Goal: Information Seeking & Learning: Learn about a topic

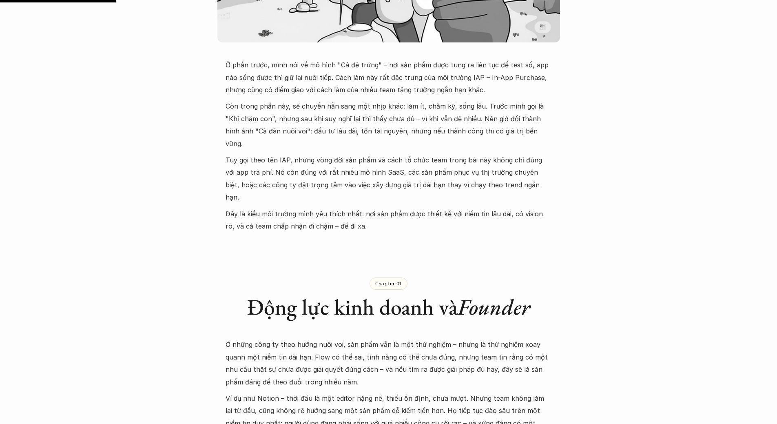
scroll to position [245, 0]
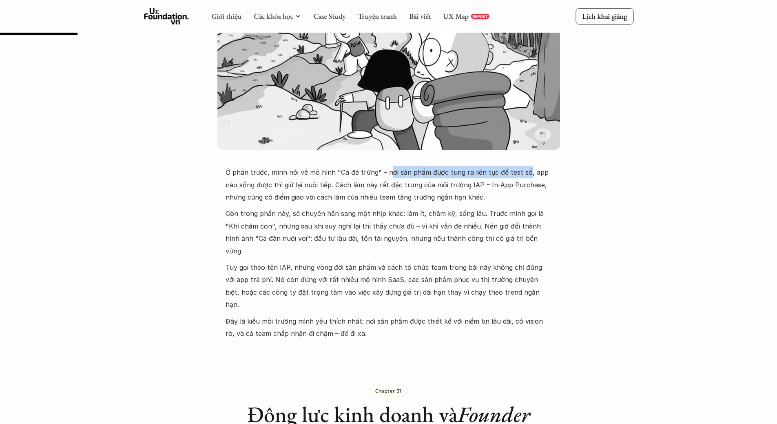
drag, startPoint x: 386, startPoint y: 172, endPoint x: 520, endPoint y: 176, distance: 133.8
click at [520, 176] on p "Ở phần trước, mình nói về mô hình "Cá đẻ trứng" – nơi sản phẩm được tung ra liê…" at bounding box center [389, 184] width 326 height 37
click at [526, 174] on p "Ở phần trước, mình nói về mô hình "Cá đẻ trứng" – nơi sản phẩm được tung ra liê…" at bounding box center [389, 184] width 326 height 37
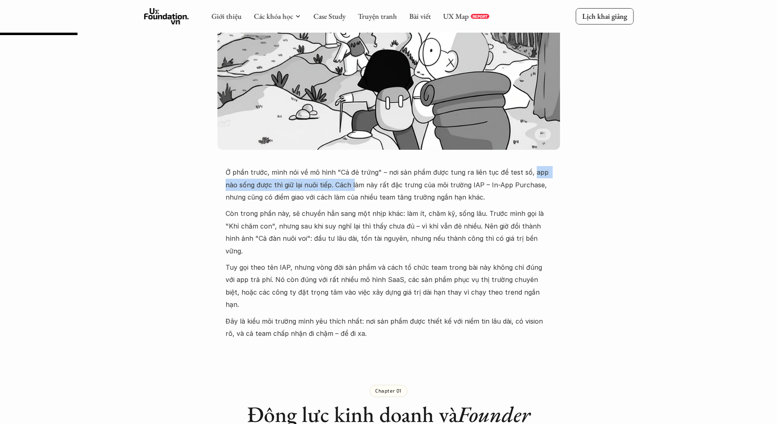
drag, startPoint x: 524, startPoint y: 171, endPoint x: 340, endPoint y: 184, distance: 184.3
click at [339, 184] on p "Ở phần trước, mình nói về mô hình "Cá đẻ trứng" – nơi sản phẩm được tung ra liê…" at bounding box center [389, 184] width 326 height 37
click at [345, 185] on p "Ở phần trước, mình nói về mô hình "Cá đẻ trứng" – nơi sản phẩm được tung ra liê…" at bounding box center [389, 184] width 326 height 37
drag, startPoint x: 263, startPoint y: 196, endPoint x: 309, endPoint y: 199, distance: 45.4
click at [309, 199] on p "Ở phần trước, mình nói về mô hình "Cá đẻ trứng" – nơi sản phẩm được tung ra liê…" at bounding box center [389, 184] width 326 height 37
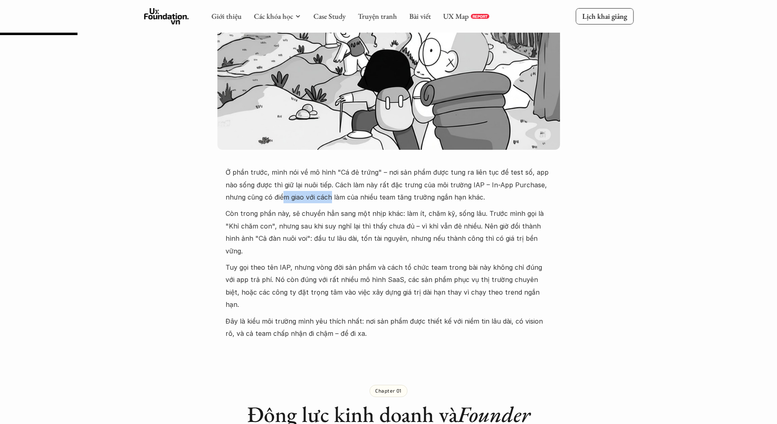
click at [311, 199] on p "Ở phần trước, mình nói về mô hình "Cá đẻ trứng" – nơi sản phẩm được tung ra liê…" at bounding box center [389, 184] width 326 height 37
drag, startPoint x: 336, startPoint y: 198, endPoint x: 445, endPoint y: 199, distance: 109.3
click at [445, 199] on p "Ở phần trước, mình nói về mô hình "Cá đẻ trứng" – nơi sản phẩm được tung ra liê…" at bounding box center [389, 184] width 326 height 37
click at [369, 209] on p "Còn trong phần này, sẽ chuyển hẳn sang một nhịp khác: làm ít, chăm kỹ, sống lâu…" at bounding box center [389, 232] width 326 height 50
click at [326, 209] on p "Còn trong phần này, sẽ chuyển hẳn sang một nhịp khác: làm ít, chăm kỹ, sống lâu…" at bounding box center [389, 232] width 326 height 50
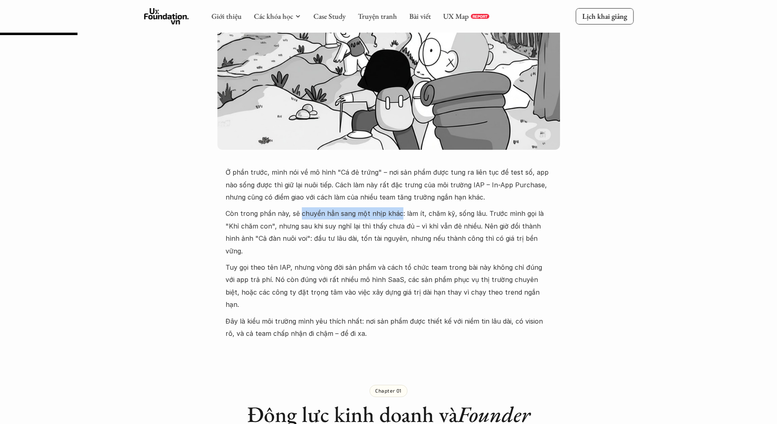
drag, startPoint x: 300, startPoint y: 213, endPoint x: 396, endPoint y: 214, distance: 95.8
click at [396, 214] on p "Còn trong phần này, sẽ chuyển hẳn sang một nhịp khác: làm ít, chăm kỹ, sống lâu…" at bounding box center [389, 232] width 326 height 50
click at [407, 216] on p "Còn trong phần này, sẽ chuyển hẳn sang một nhịp khác: làm ít, chăm kỹ, sống lâu…" at bounding box center [389, 232] width 326 height 50
click at [421, 214] on p "Còn trong phần này, sẽ chuyển hẳn sang một nhịp khác: làm ít, chăm kỹ, sống lâu…" at bounding box center [389, 232] width 326 height 50
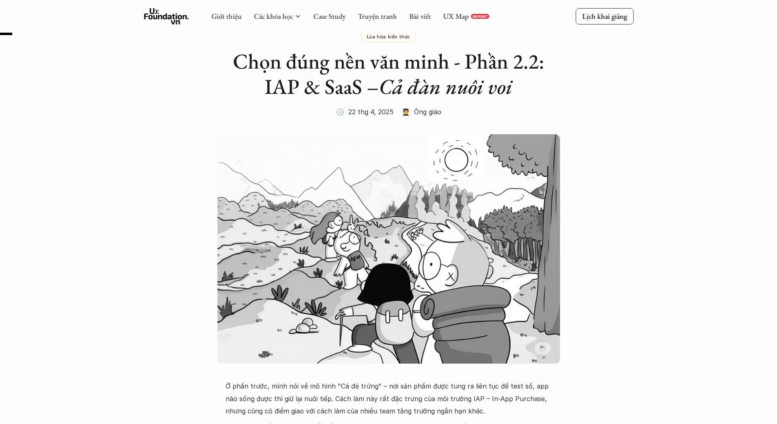
scroll to position [0, 0]
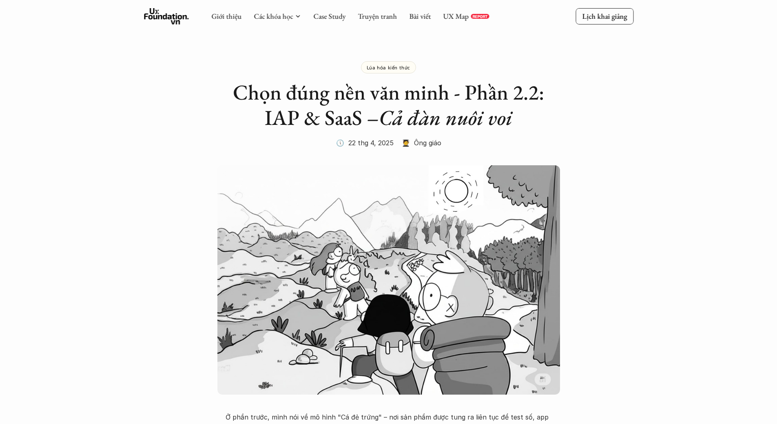
click at [392, 69] on p "Lúa hóa kiến thức" at bounding box center [389, 67] width 44 height 6
drag, startPoint x: 380, startPoint y: 94, endPoint x: 465, endPoint y: 100, distance: 85.0
click at [465, 100] on h2 "Chọn đúng nền văn minh - Phần 2.2: IAP & SaaS – Cả đàn nuôi voi" at bounding box center [389, 105] width 326 height 51
click at [461, 116] on em "Cả đàn nuôi voi" at bounding box center [445, 117] width 133 height 27
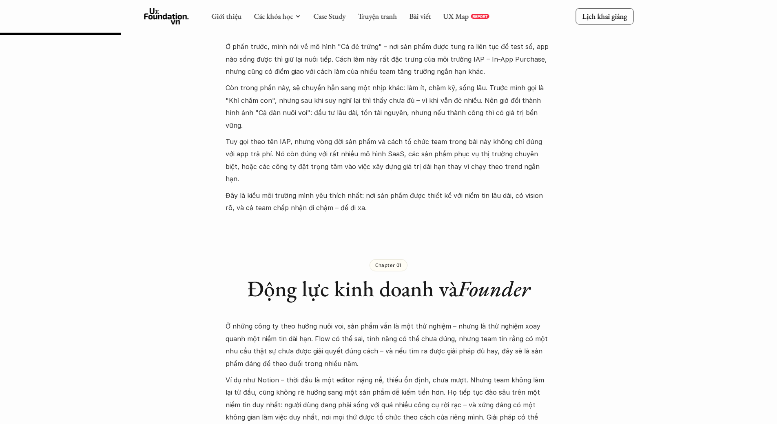
scroll to position [367, 0]
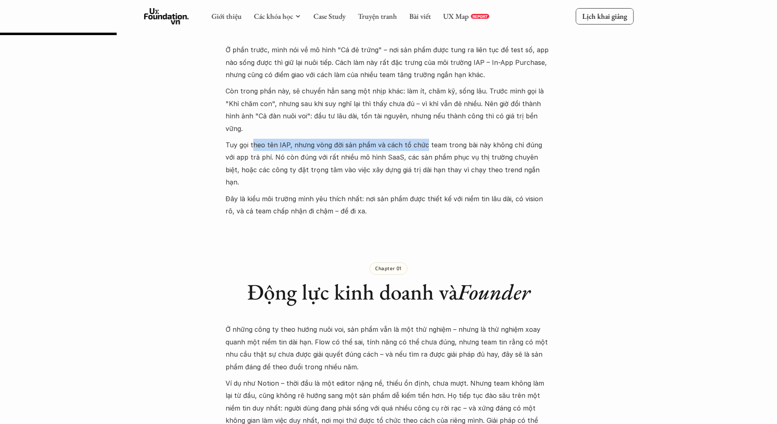
drag, startPoint x: 265, startPoint y: 133, endPoint x: 422, endPoint y: 137, distance: 156.6
click at [422, 139] on p "Tuy gọi theo tên IAP, nhưng vòng đời sản phẩm và cách tổ chức team trong bài nà…" at bounding box center [389, 164] width 326 height 50
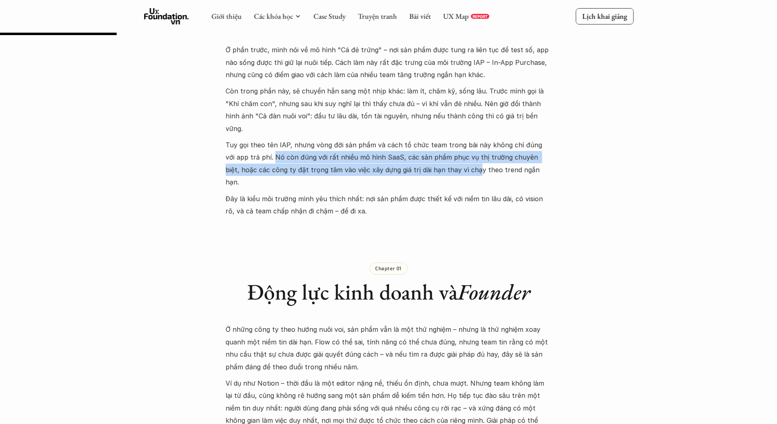
drag, startPoint x: 264, startPoint y: 142, endPoint x: 441, endPoint y: 164, distance: 178.3
click at [441, 164] on div "Ở phần trước, mình nói về mô hình "Cá đẻ trứng" – nơi sản phẩm được tung ra liê…" at bounding box center [389, 130] width 326 height 173
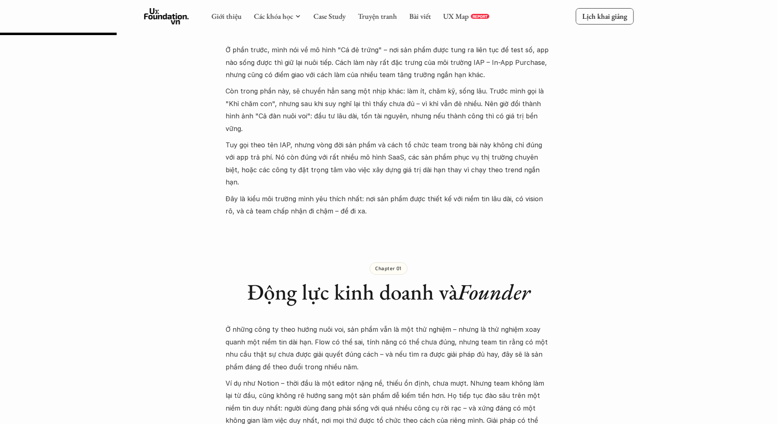
click at [424, 192] on p "Đây là kiểu môi trường mình yêu thích nhất: nơi sản phẩm được thiết kế với niềm…" at bounding box center [389, 204] width 326 height 25
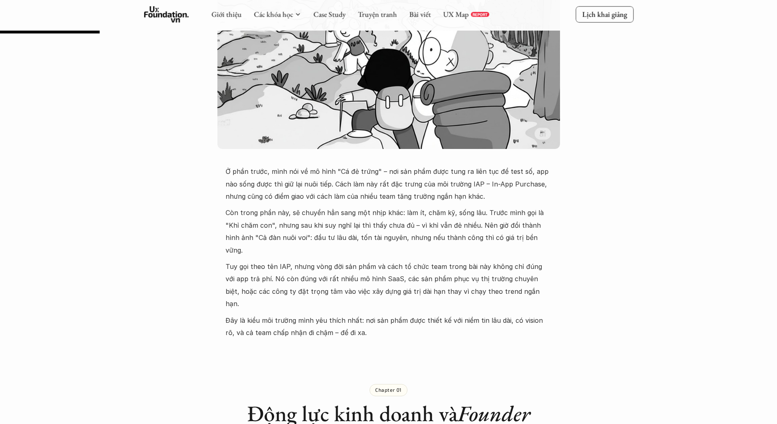
scroll to position [449, 0]
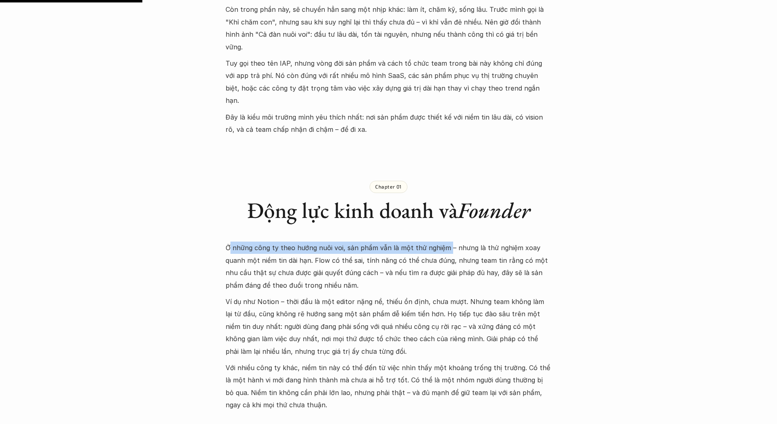
drag, startPoint x: 230, startPoint y: 218, endPoint x: 444, endPoint y: 222, distance: 214.9
click at [444, 241] on p "Ở những công ty theo hướng nuôi voi, sản phẩm vẫn là một thử nghiệm – nhưng là …" at bounding box center [389, 266] width 326 height 50
click at [445, 241] on p "Ở những công ty theo hướng nuôi voi, sản phẩm vẫn là một thử nghiệm – nhưng là …" at bounding box center [389, 266] width 326 height 50
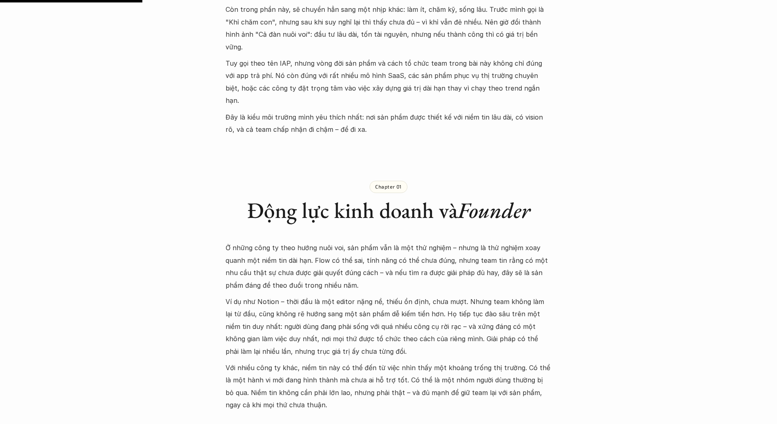
click at [448, 241] on p "Ở những công ty theo hướng nuôi voi, sản phẩm vẫn là một thử nghiệm – nhưng là …" at bounding box center [389, 266] width 326 height 50
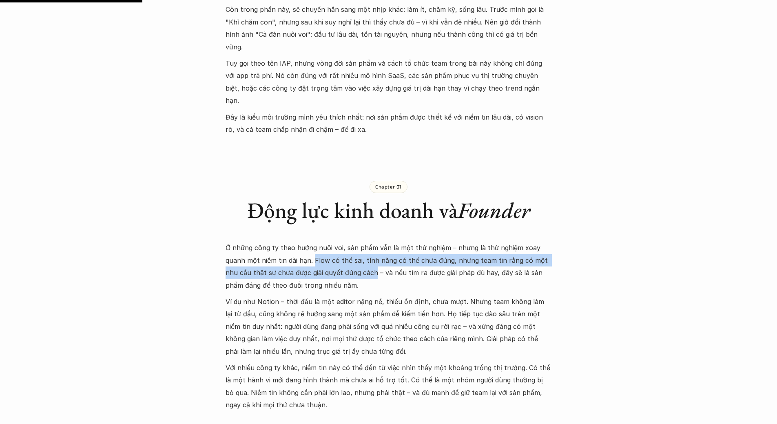
drag, startPoint x: 292, startPoint y: 236, endPoint x: 346, endPoint y: 250, distance: 55.8
click at [346, 250] on p "Ở những công ty theo hướng nuôi voi, sản phẩm vẫn là một thử nghiệm – nhưng là …" at bounding box center [389, 266] width 326 height 50
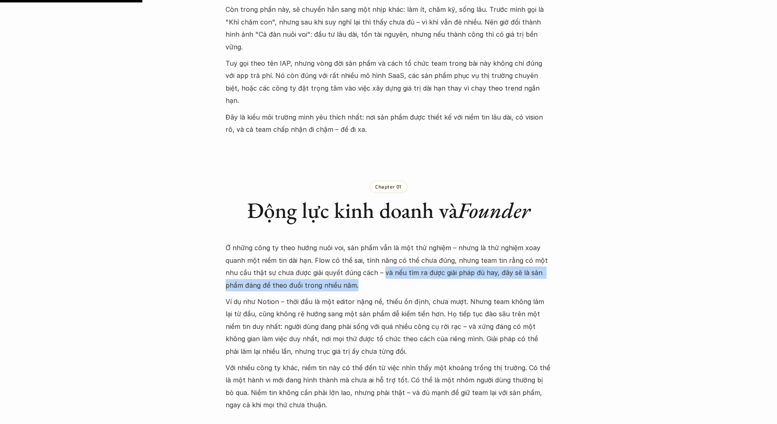
drag, startPoint x: 354, startPoint y: 247, endPoint x: 527, endPoint y: 256, distance: 173.6
click at [527, 256] on p "Ở những công ty theo hướng nuôi voi, sản phẩm vẫn là một thử nghiệm – nhưng là …" at bounding box center [389, 266] width 326 height 50
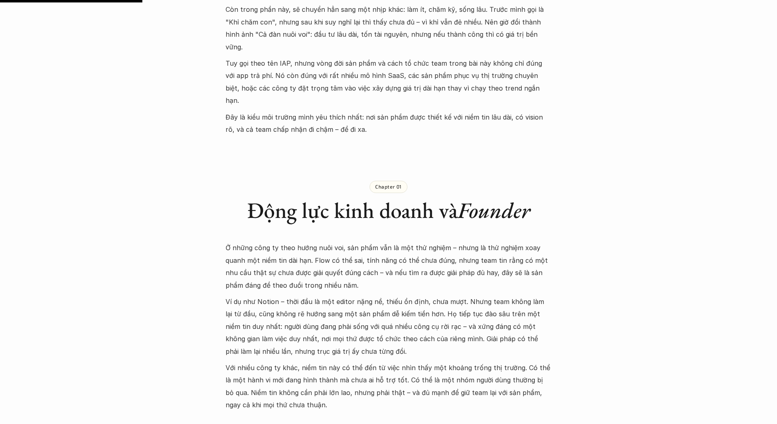
click at [357, 295] on p "Ví dụ như Notion – thời đầu là một editor nặng nề, thiếu ổn định, chưa mượt. Nh…" at bounding box center [389, 326] width 326 height 62
drag, startPoint x: 285, startPoint y: 274, endPoint x: 377, endPoint y: 274, distance: 91.7
click at [377, 295] on p "Ví dụ như Notion – thời đầu là một editor nặng nề, thiếu ổn định, chưa mượt. Nh…" at bounding box center [389, 326] width 326 height 62
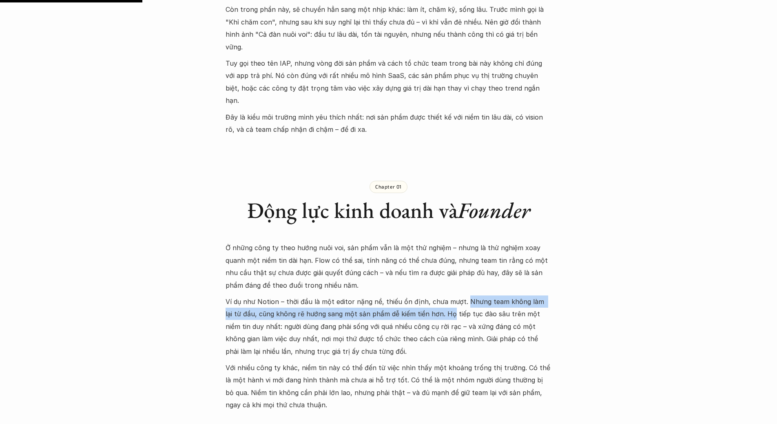
drag, startPoint x: 460, startPoint y: 274, endPoint x: 433, endPoint y: 286, distance: 30.3
click at [433, 295] on p "Ví dụ như Notion – thời đầu là một editor nặng nề, thiếu ổn định, chưa mượt. Nh…" at bounding box center [389, 326] width 326 height 62
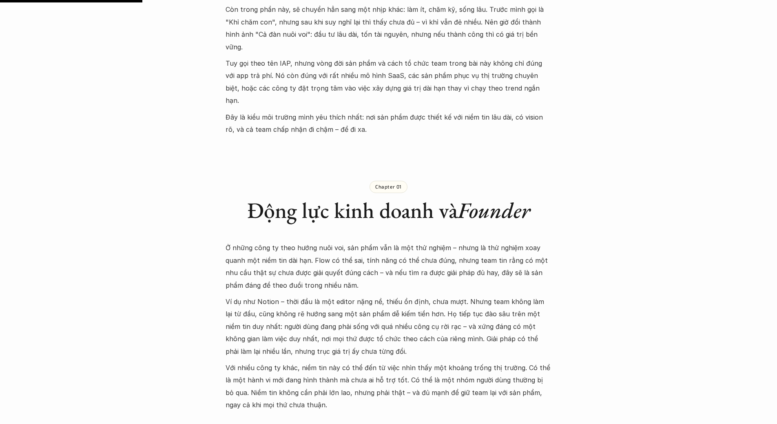
click at [438, 295] on p "Ví dụ như Notion – thời đầu là một editor nặng nề, thiếu ổn định, chưa mượt. Nh…" at bounding box center [389, 326] width 326 height 62
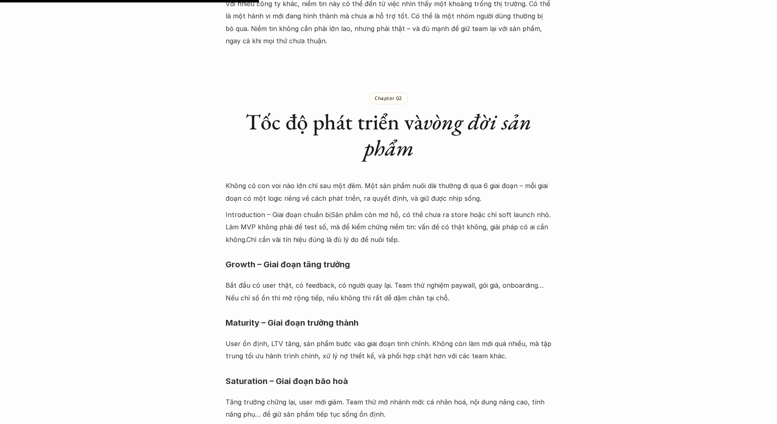
scroll to position [816, 0]
